Goal: Find specific page/section: Find specific page/section

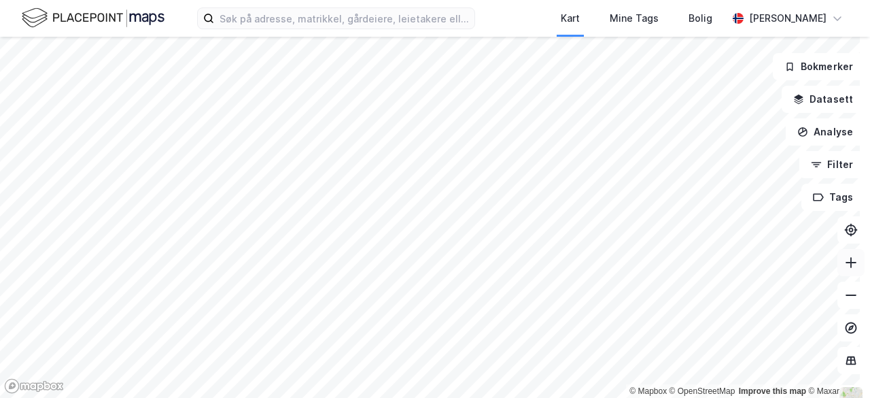
click at [844, 265] on icon at bounding box center [851, 262] width 14 height 14
click at [844, 266] on icon at bounding box center [851, 262] width 14 height 14
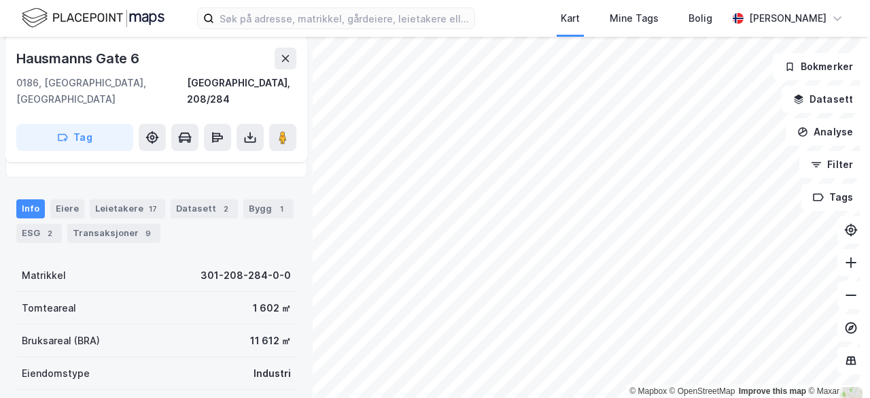
scroll to position [139, 0]
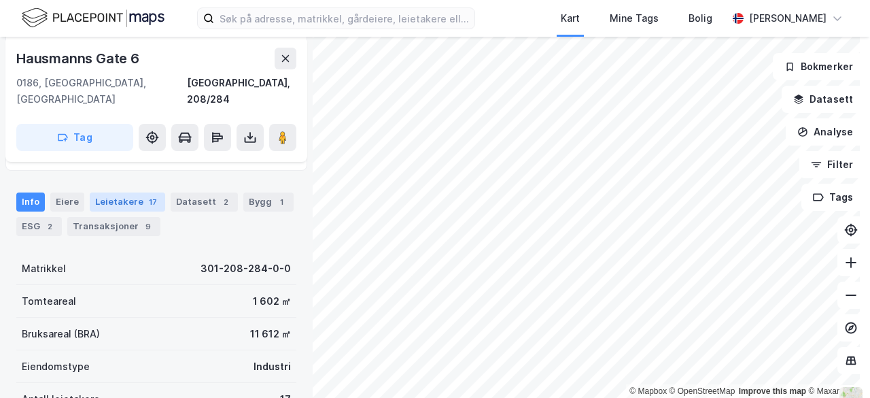
click at [133, 192] on div "Leietakere 17" at bounding box center [127, 201] width 75 height 19
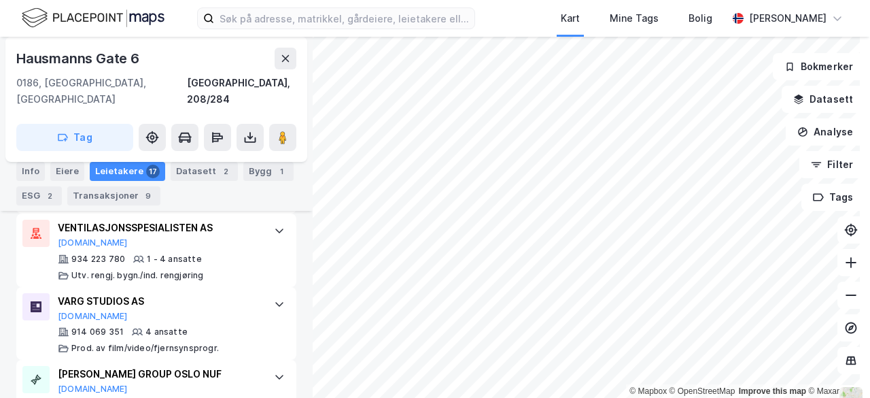
scroll to position [1107, 0]
